Goal: Navigation & Orientation: Go to known website

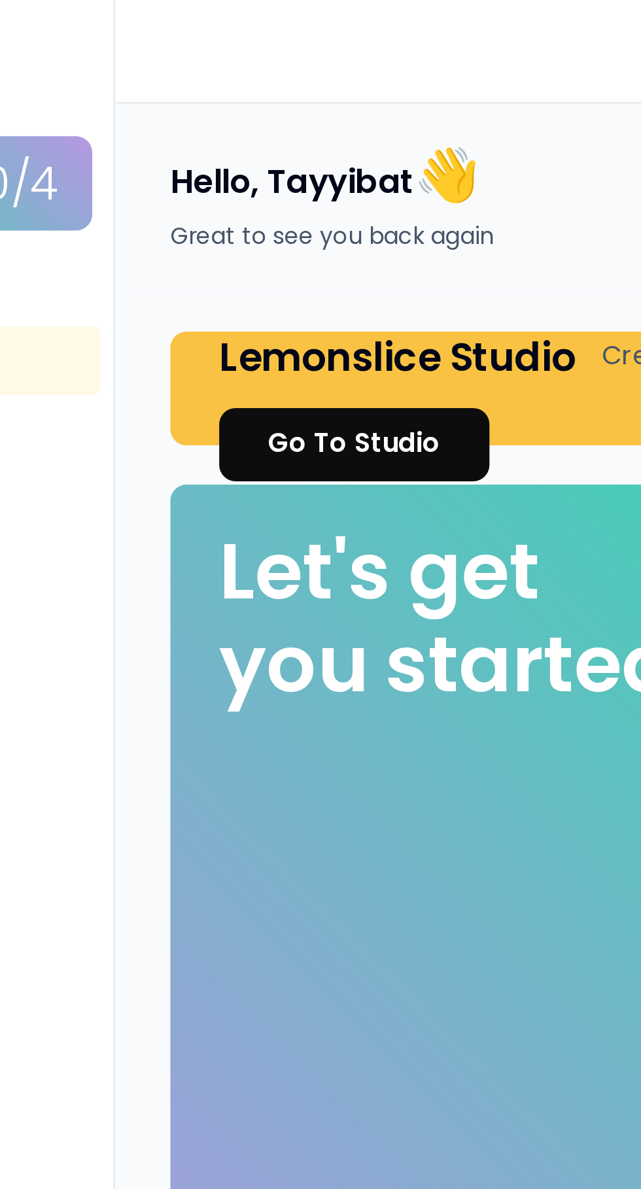
click at [283, 184] on div "Go To Studio" at bounding box center [259, 180] width 69 height 16
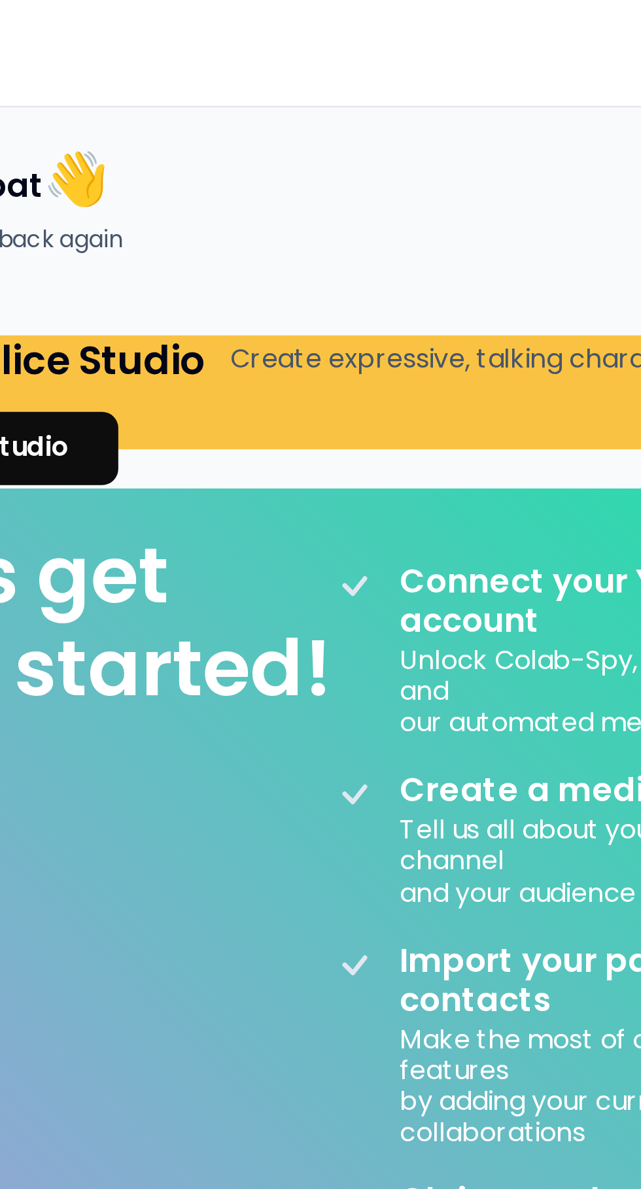
click at [417, 150] on div "Create expressive, talking characters with Studio" at bounding box center [485, 145] width 252 height 16
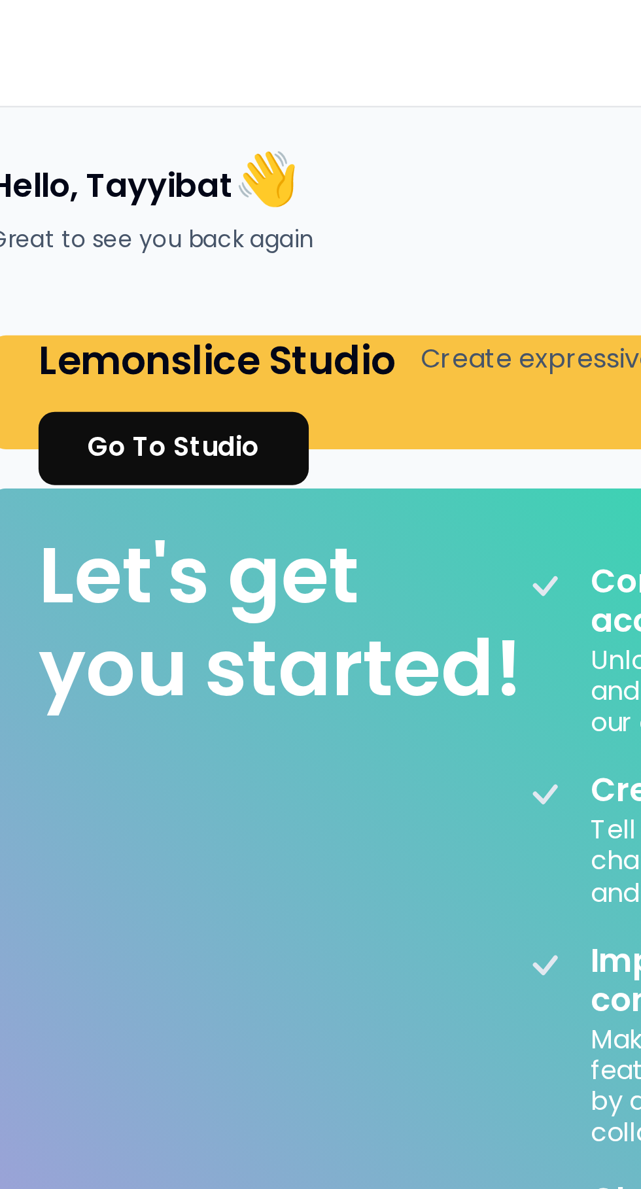
click at [285, 182] on div "Go To Studio" at bounding box center [259, 180] width 69 height 16
